Goal: Use online tool/utility

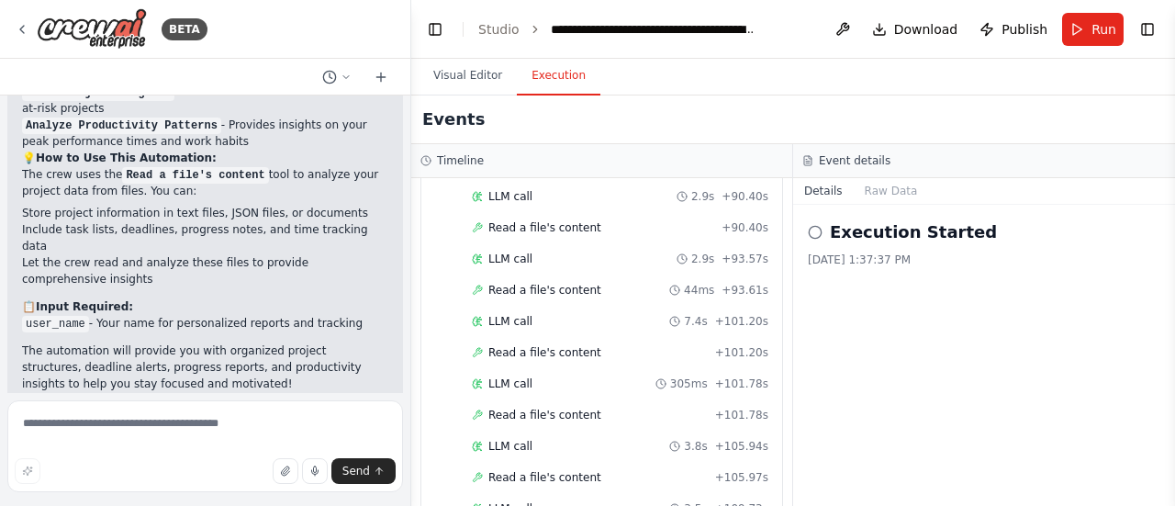
scroll to position [1953, 0]
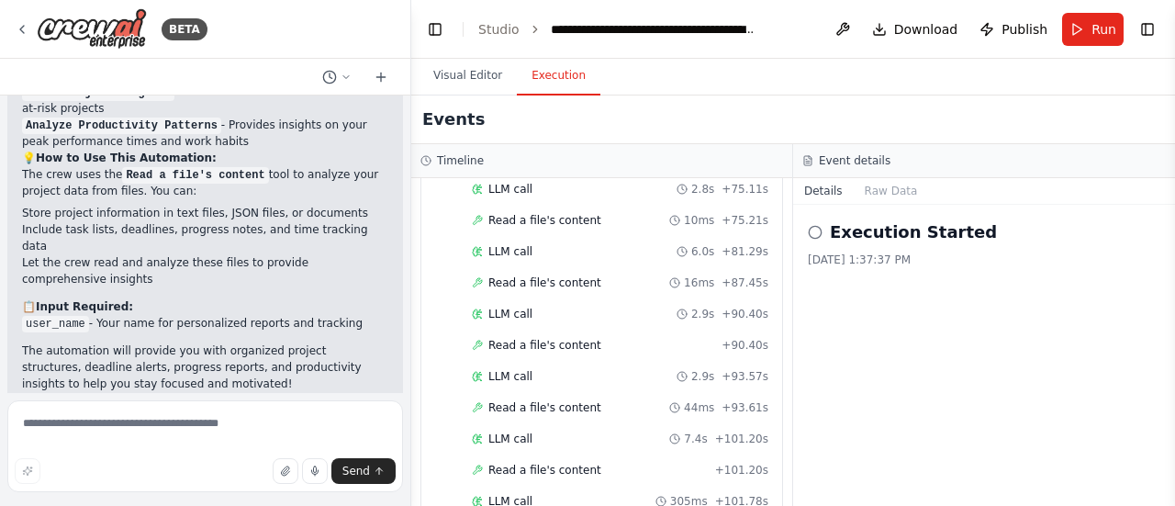
click at [813, 226] on circle at bounding box center [815, 232] width 12 height 12
click at [813, 226] on icon at bounding box center [815, 232] width 15 height 15
click at [814, 231] on icon at bounding box center [815, 232] width 15 height 15
click at [1098, 14] on button "Run" at bounding box center [1093, 29] width 62 height 33
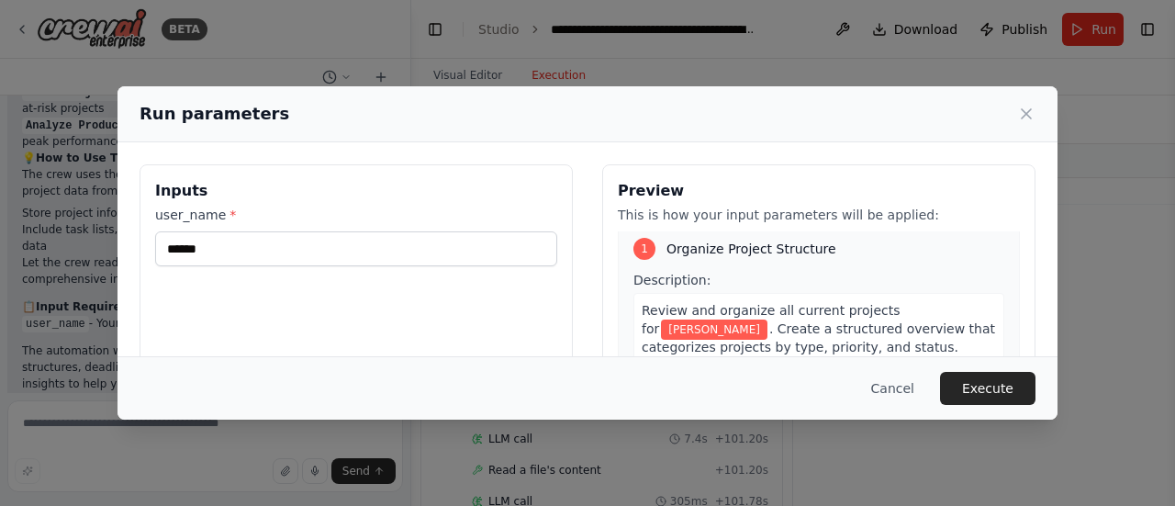
scroll to position [13, 0]
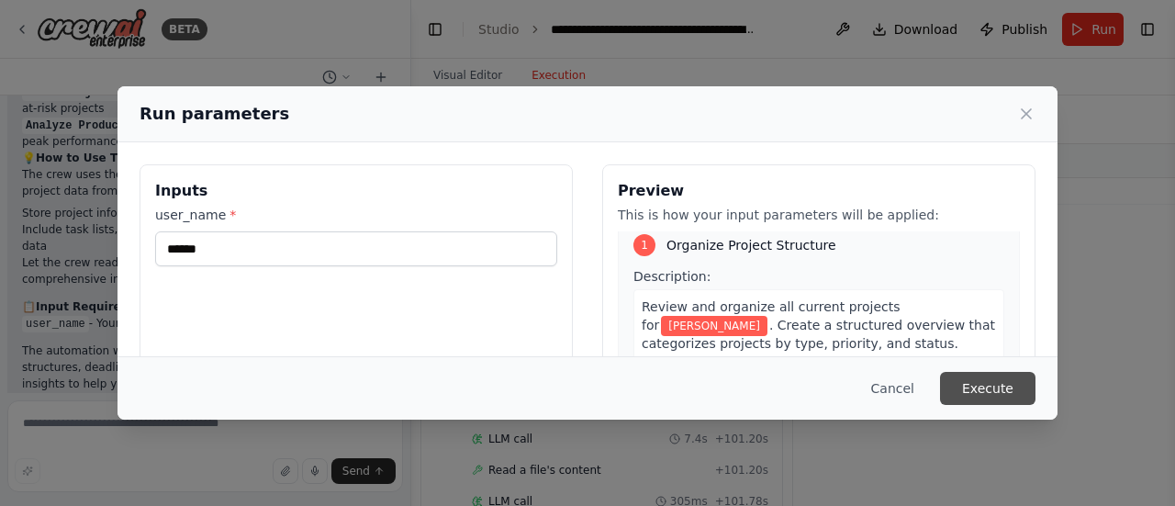
click at [972, 390] on button "Execute" at bounding box center [987, 388] width 95 height 33
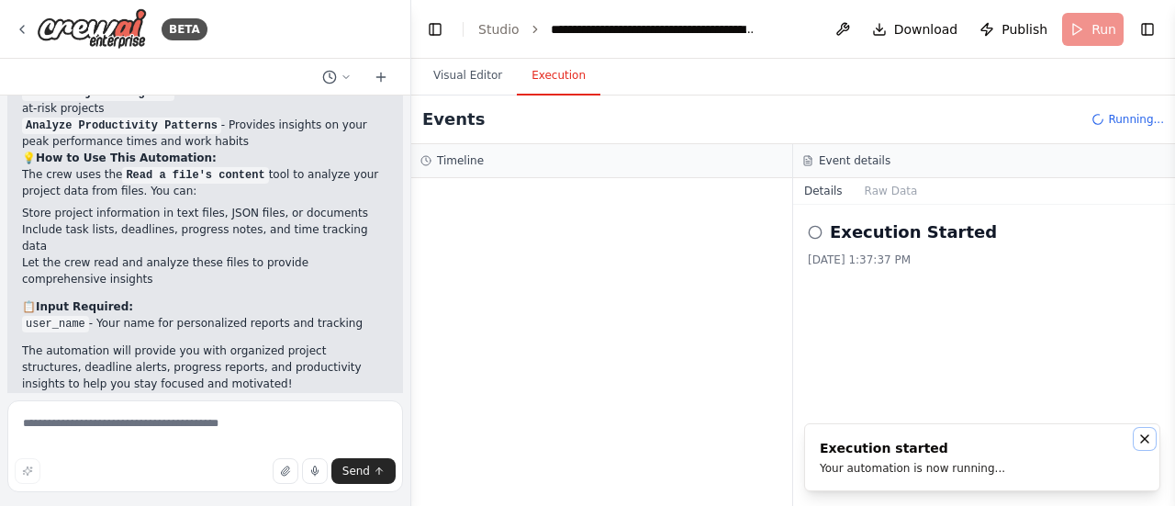
click at [1142, 437] on icon "Notifications (F8)" at bounding box center [1144, 438] width 7 height 7
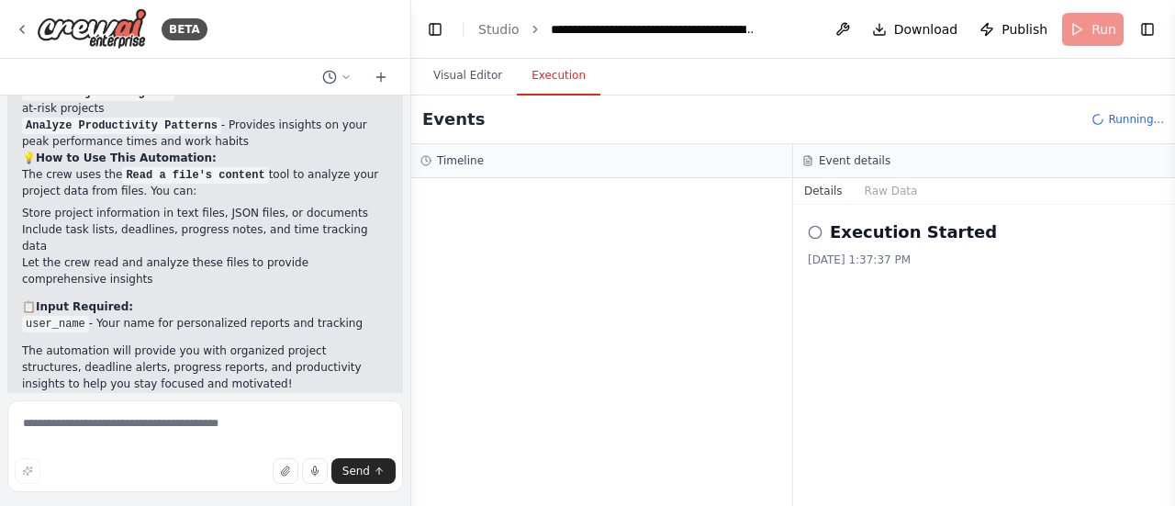
click at [1120, 124] on span "Running..." at bounding box center [1136, 119] width 56 height 15
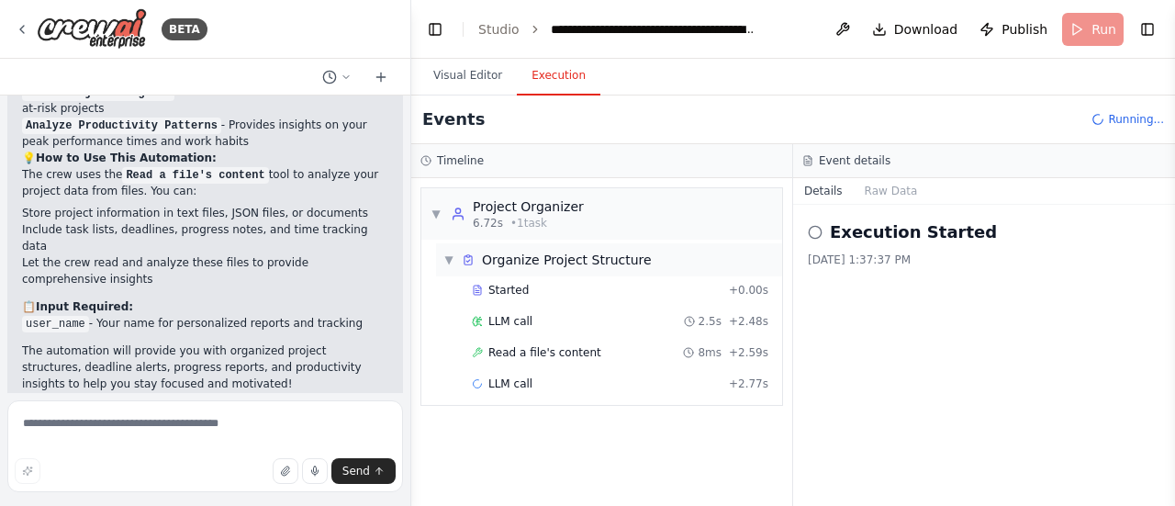
click at [453, 262] on span "▼" at bounding box center [448, 259] width 11 height 15
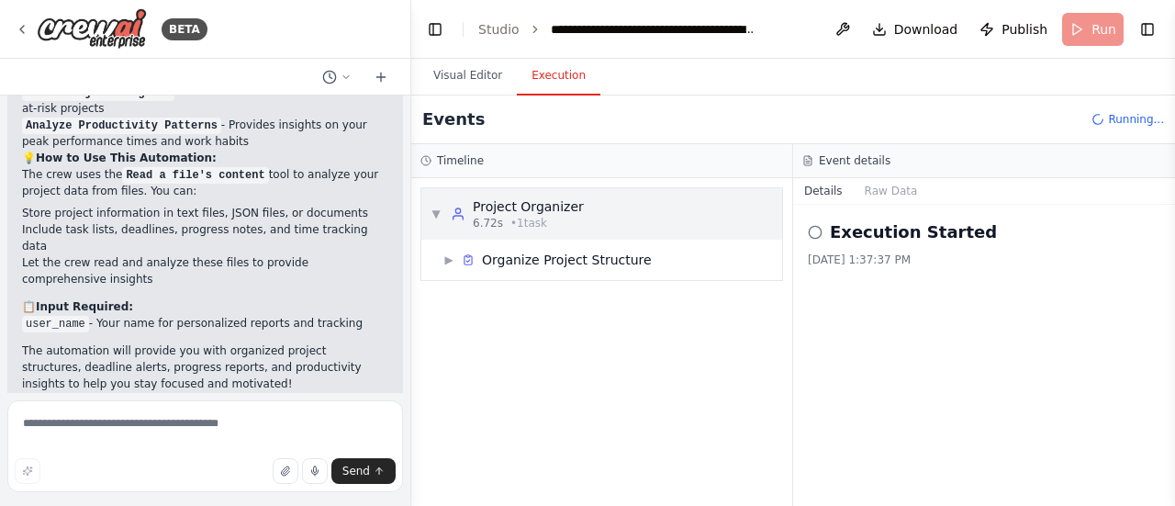
click at [440, 212] on span "▼" at bounding box center [436, 214] width 11 height 15
click at [440, 212] on span "▶" at bounding box center [436, 214] width 11 height 15
click at [526, 254] on span "Organize Project Structure" at bounding box center [567, 260] width 170 height 18
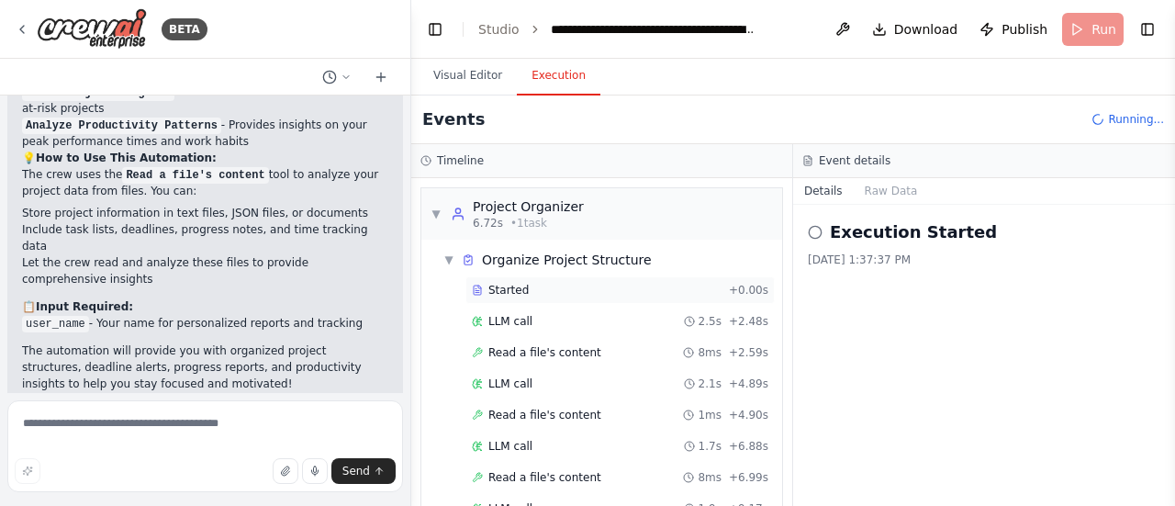
click at [521, 287] on span "Started" at bounding box center [508, 290] width 40 height 15
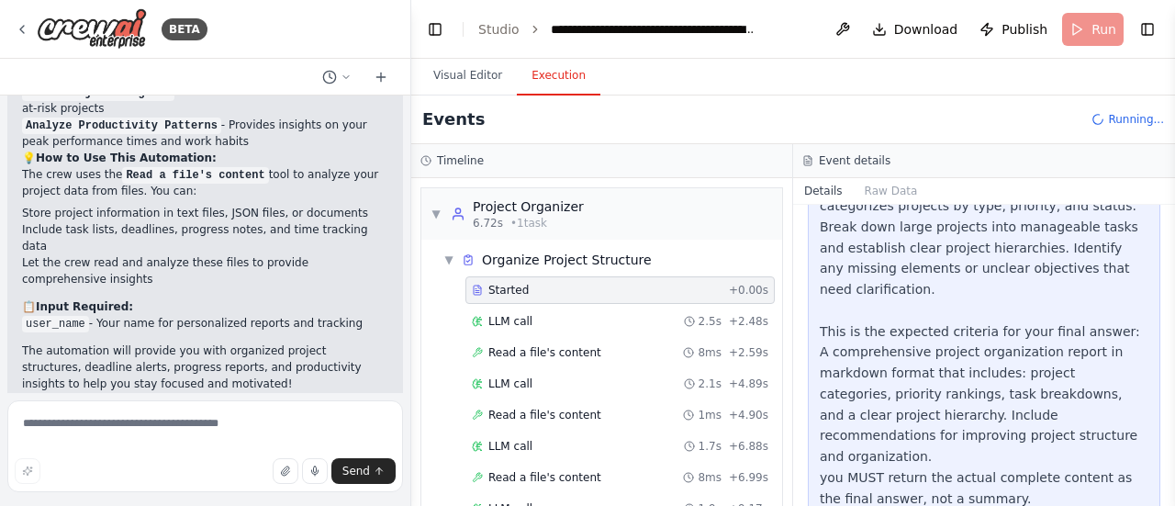
scroll to position [222, 0]
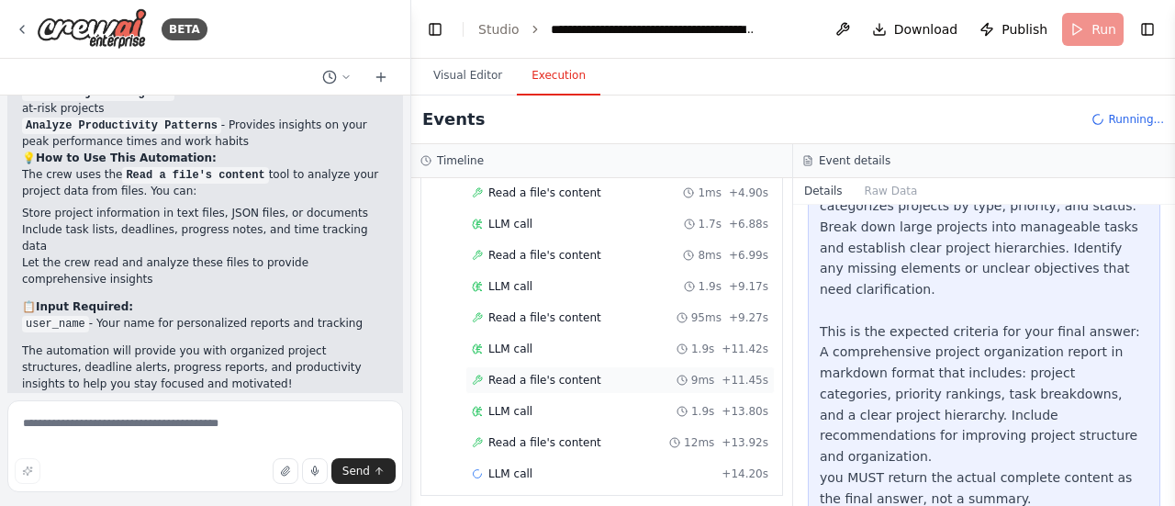
click at [560, 378] on span "Read a file's content" at bounding box center [544, 380] width 113 height 15
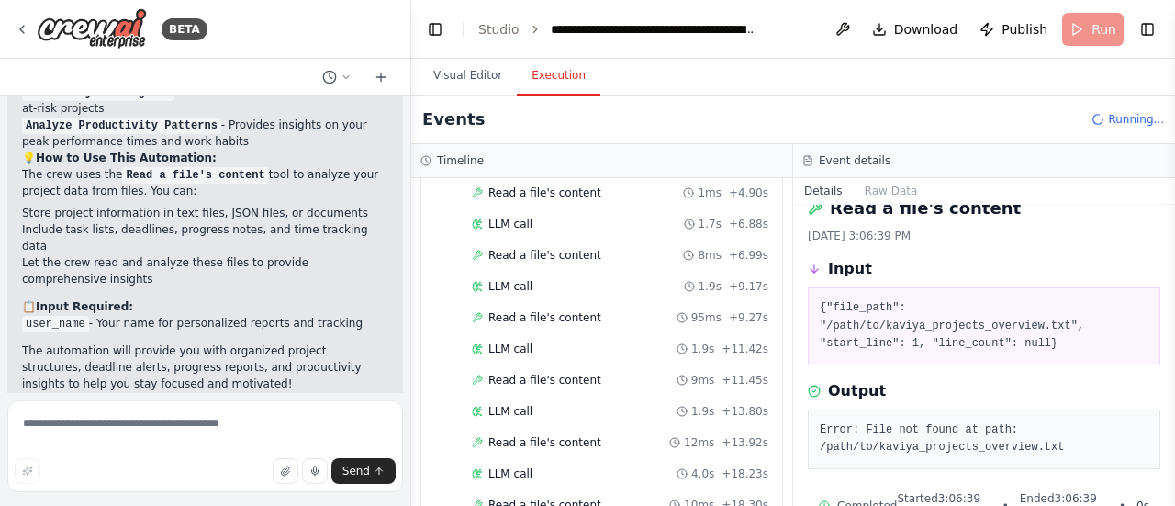
scroll to position [53, 0]
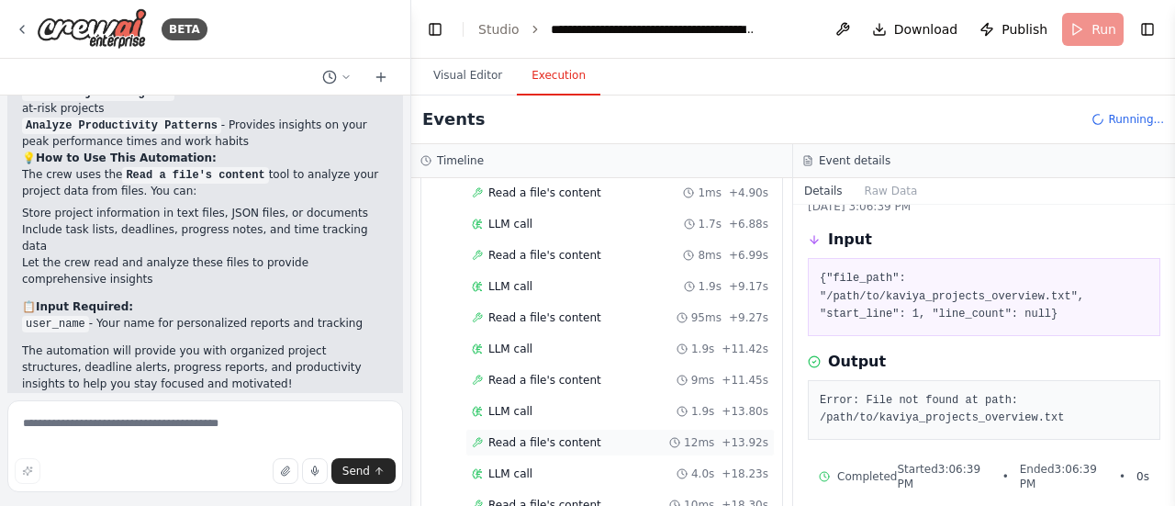
click at [535, 435] on span "Read a file's content" at bounding box center [544, 442] width 113 height 15
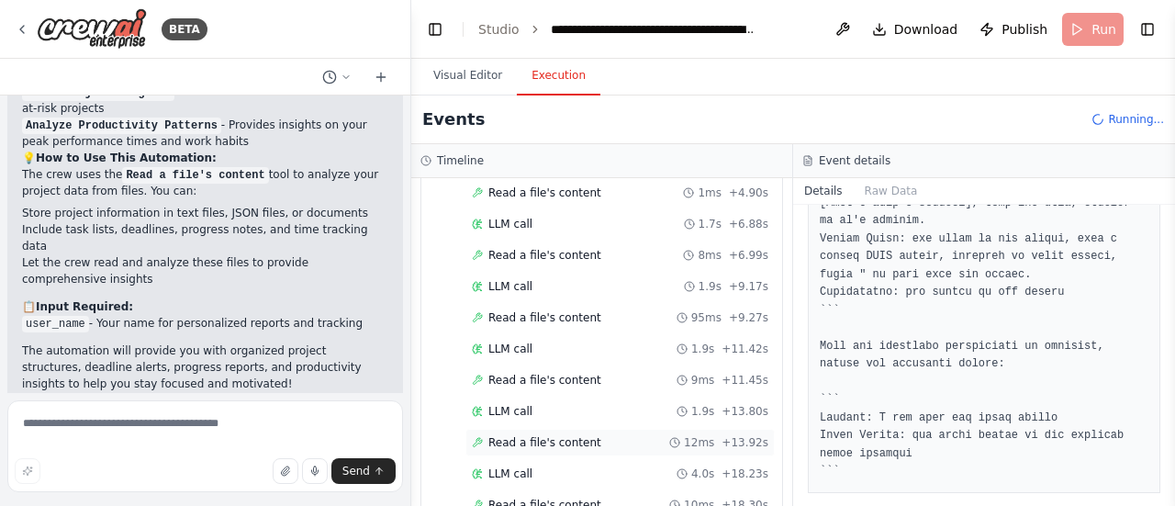
scroll to position [341, 0]
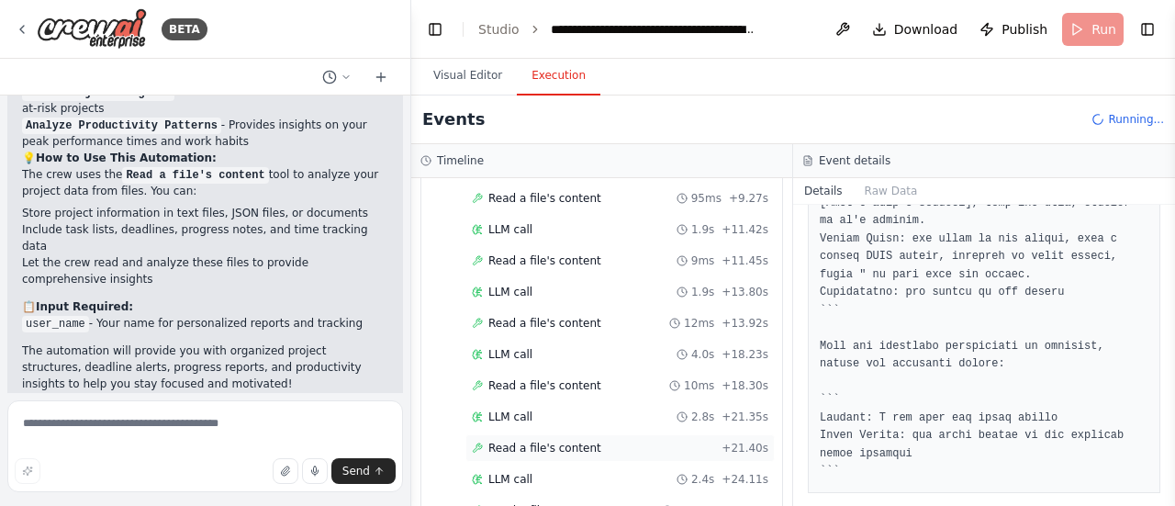
click at [553, 434] on div "Read a file's content + 21.40s" at bounding box center [619, 448] width 309 height 28
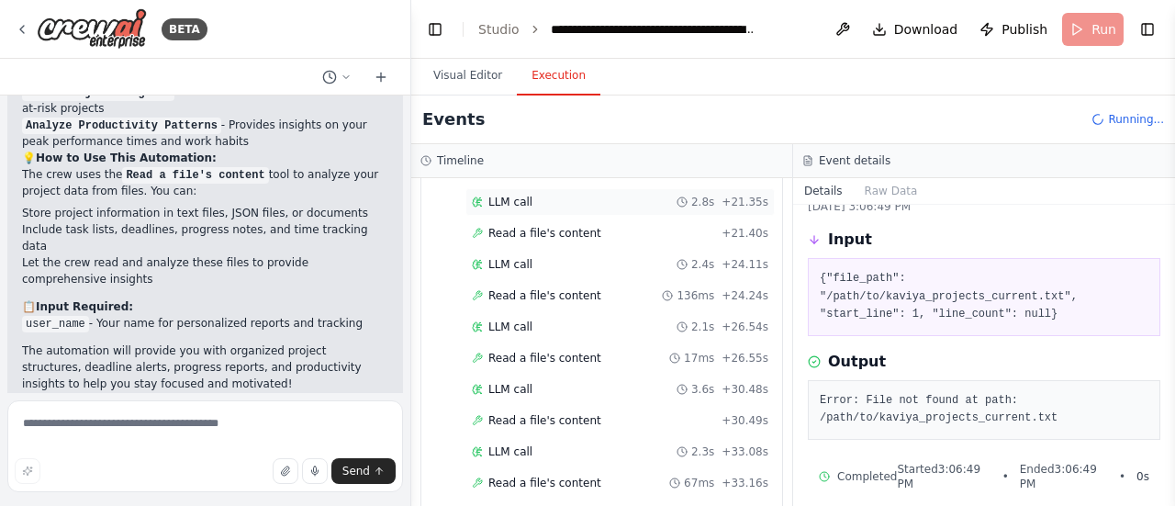
scroll to position [557, 0]
click at [522, 412] on span "Read a file's content" at bounding box center [544, 419] width 113 height 15
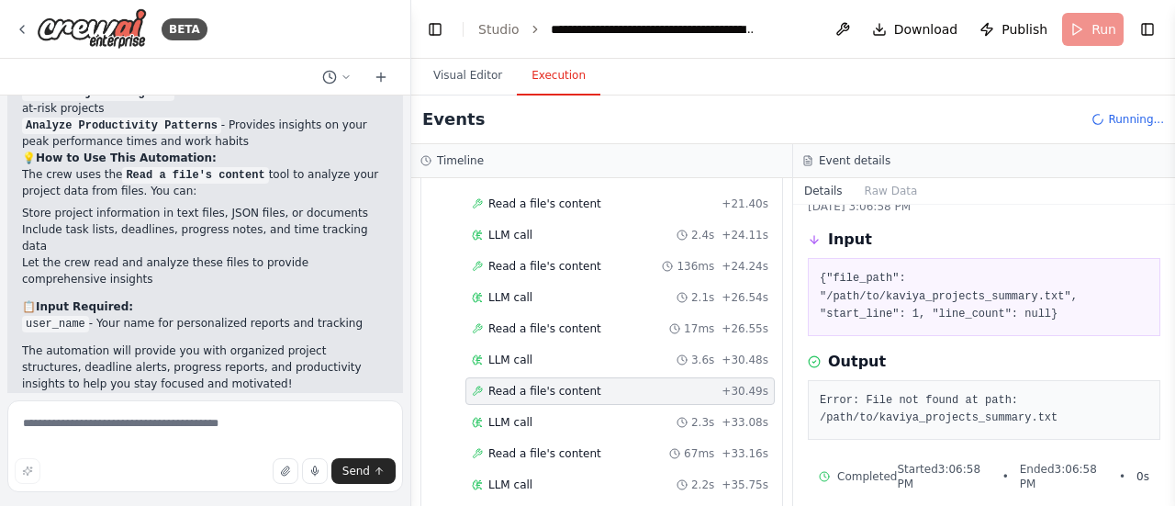
scroll to position [587, 0]
click at [546, 444] on span "Read a file's content" at bounding box center [544, 451] width 113 height 15
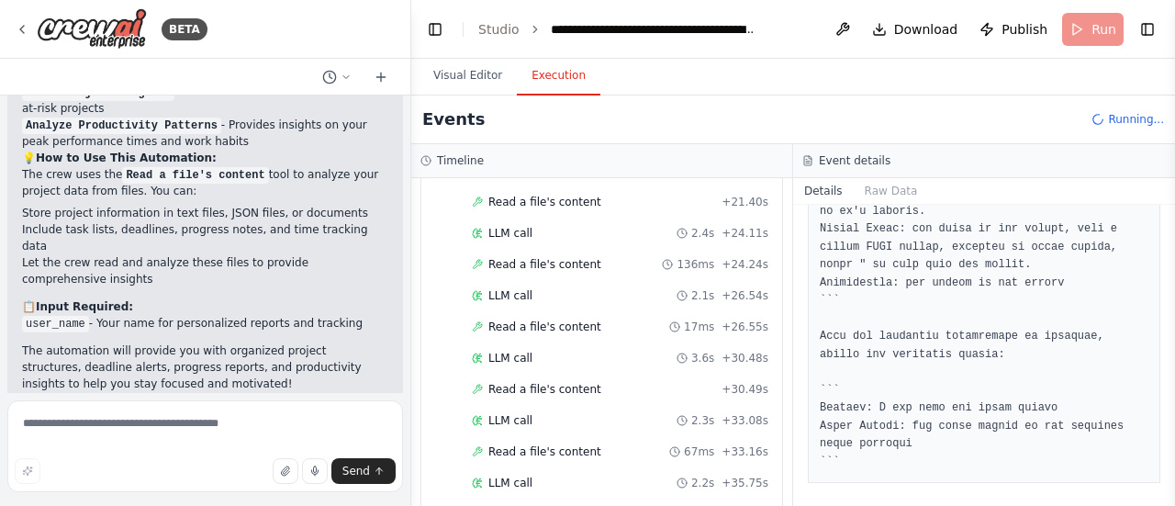
scroll to position [823, 0]
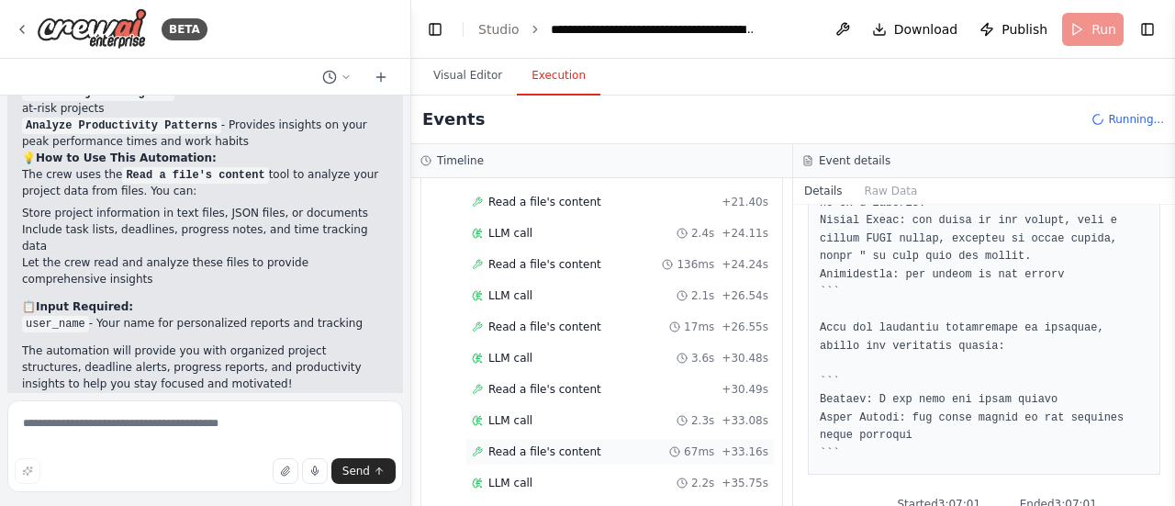
click at [527, 444] on span "Read a file's content" at bounding box center [544, 451] width 113 height 15
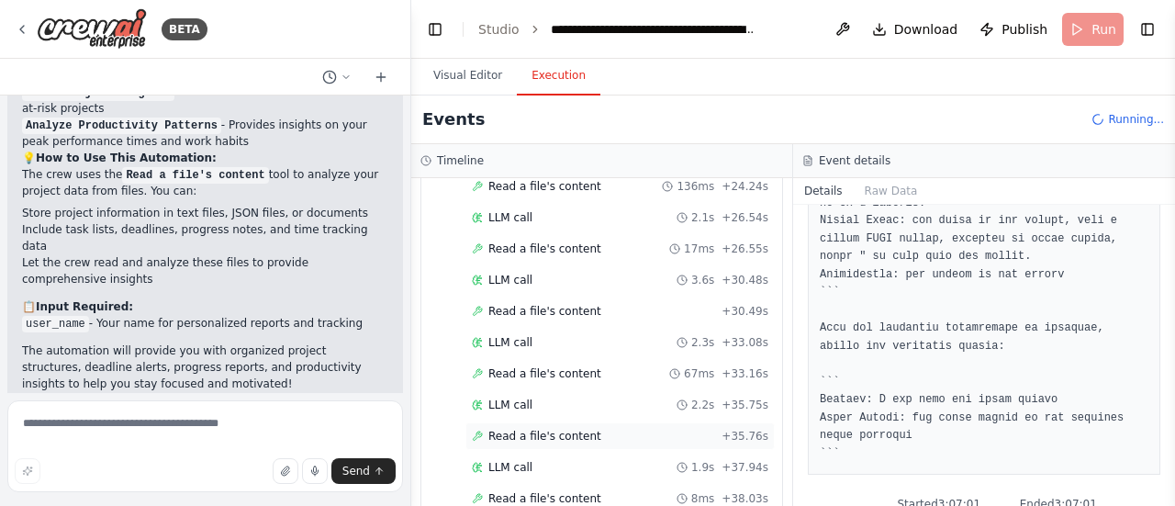
click at [553, 429] on span "Read a file's content" at bounding box center [544, 436] width 113 height 15
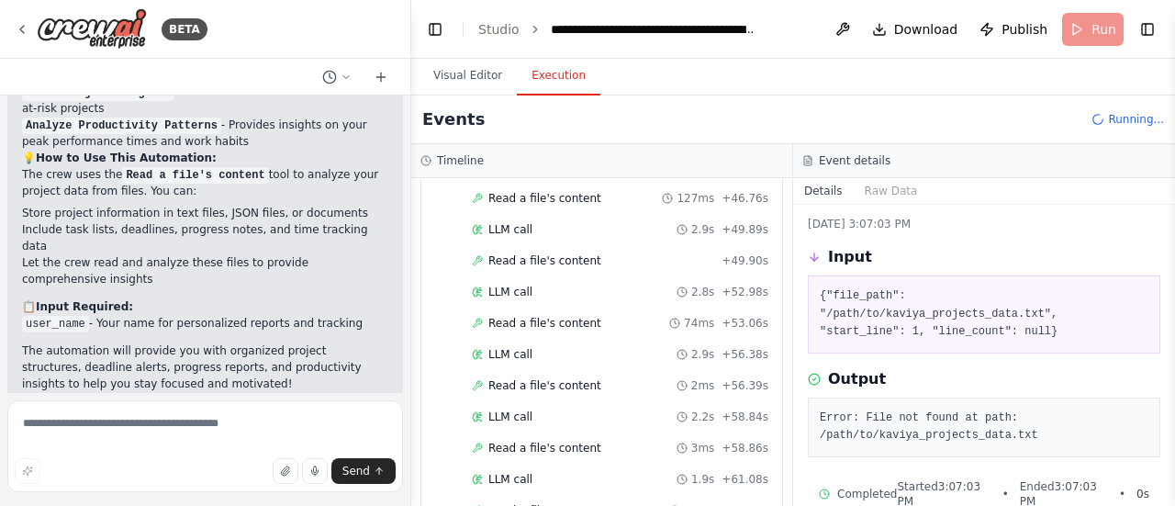
scroll to position [1354, 0]
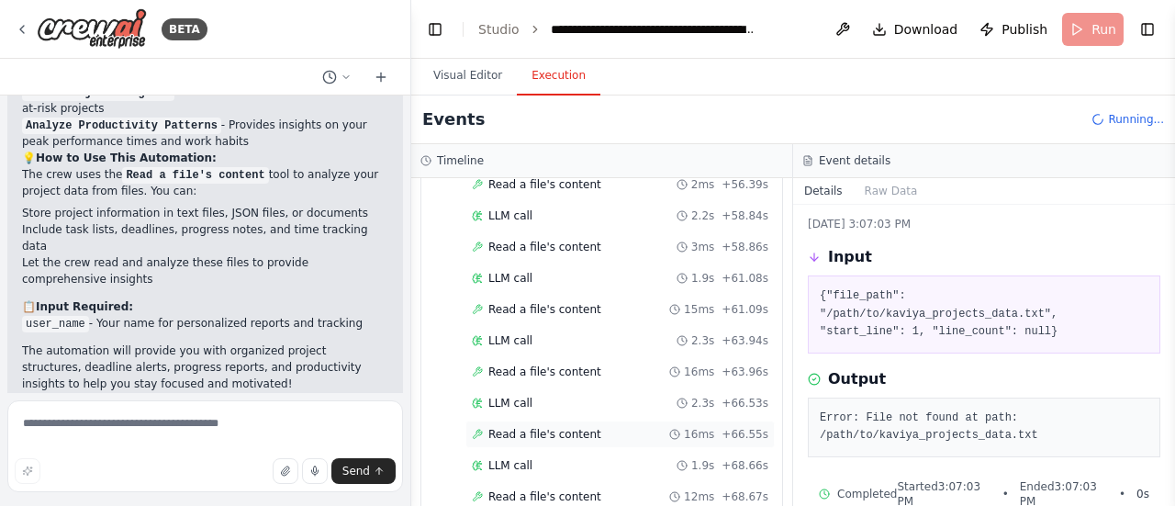
click at [551, 427] on span "Read a file's content" at bounding box center [544, 434] width 113 height 15
